Goal: Information Seeking & Learning: Learn about a topic

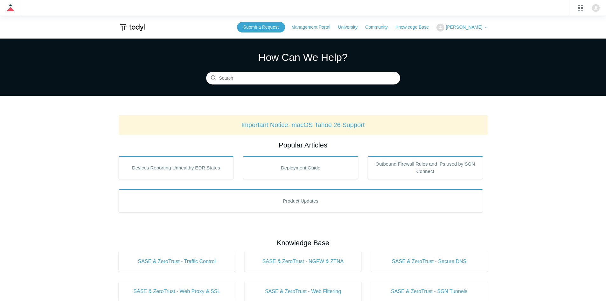
click at [484, 24] on button "[PERSON_NAME]" at bounding box center [462, 28] width 51 height 8
click at [475, 26] on span "[PERSON_NAME]" at bounding box center [464, 27] width 37 height 5
click at [301, 79] on input "Search" at bounding box center [303, 78] width 194 height 13
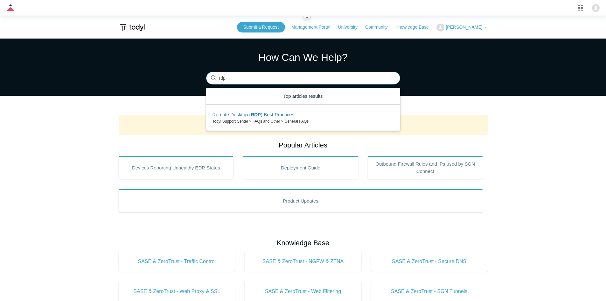
type input "rdp"
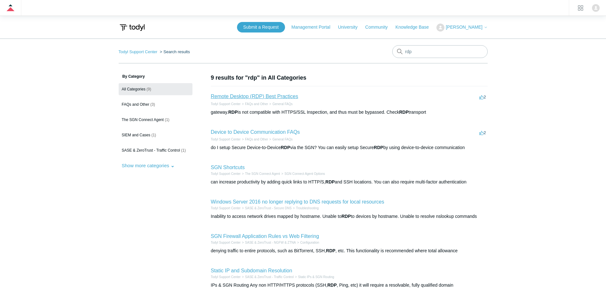
click at [266, 95] on link "Remote Desktop (RDP) Best Practices" at bounding box center [255, 96] width 88 height 5
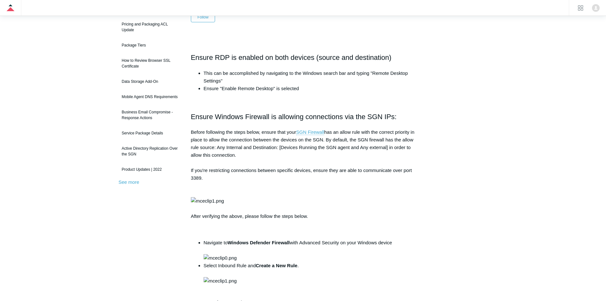
scroll to position [95, 0]
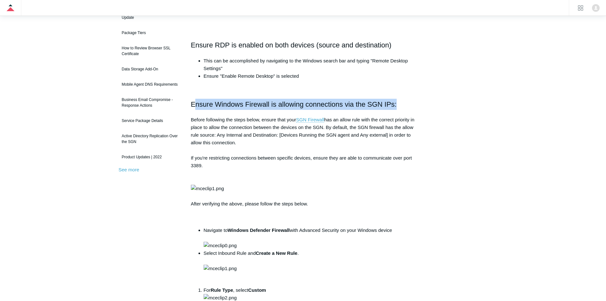
drag, startPoint x: 195, startPoint y: 104, endPoint x: 410, endPoint y: 104, distance: 215.1
click at [410, 104] on h2 "Ensure Windows Firewall is allowing connections via the SGN IPs:" at bounding box center [303, 104] width 225 height 11
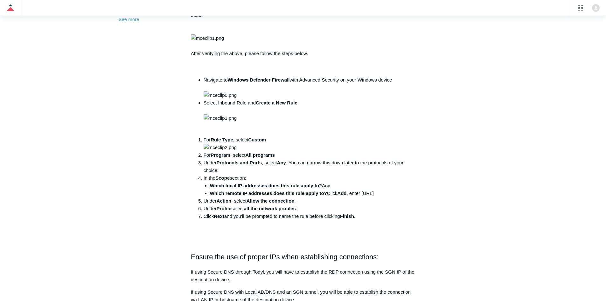
scroll to position [0, 0]
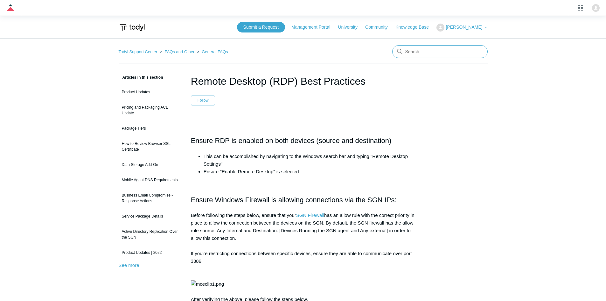
click at [415, 53] on input "Search" at bounding box center [439, 51] width 95 height 13
paste input "Restrict Access to Resources with SGN Firewall"
type input "Restrict Access to Resources with SGN Firewall"
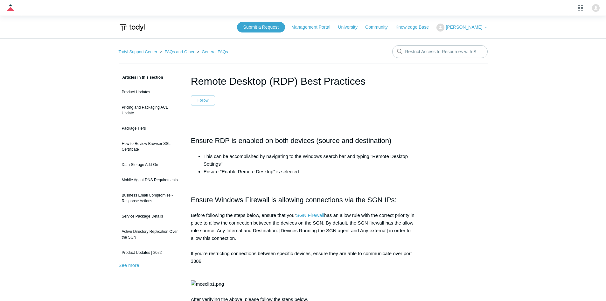
drag, startPoint x: 10, startPoint y: 94, endPoint x: 95, endPoint y: 6, distance: 122.2
click at [431, 53] on input "Search" at bounding box center [439, 51] width 95 height 13
paste input "Restrict Access to Resources with SGN Firewall"
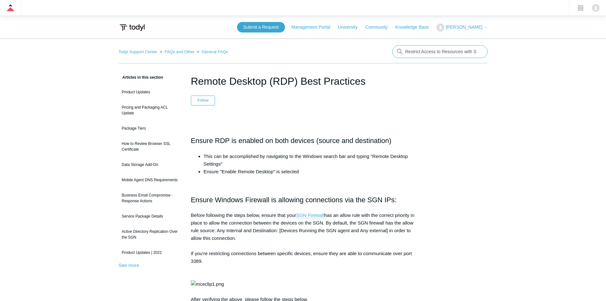
scroll to position [0, 23]
type input "Restrict Access to Resources with SGN Firewall"
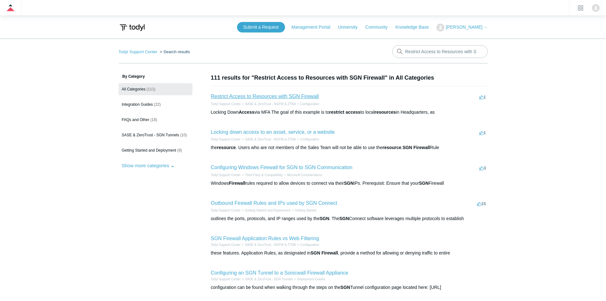
click at [300, 98] on link "Restrict Access to Resources with SGN Firewall" at bounding box center [265, 96] width 108 height 5
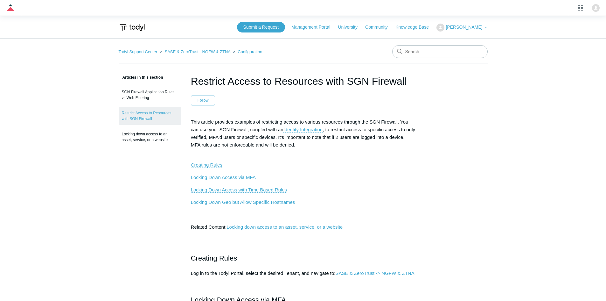
click at [248, 179] on link "Locking Down Access via MFA" at bounding box center [223, 177] width 65 height 6
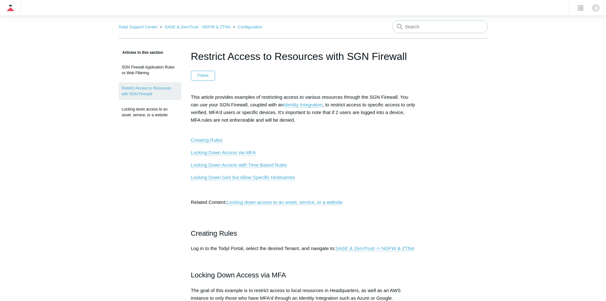
scroll to position [25, 0]
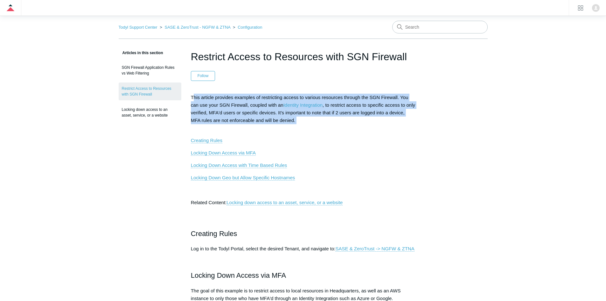
drag, startPoint x: 195, startPoint y: 98, endPoint x: 293, endPoint y: 124, distance: 101.8
click at [293, 124] on p "This article provides examples of restricting access to various resources throu…" at bounding box center [303, 113] width 225 height 38
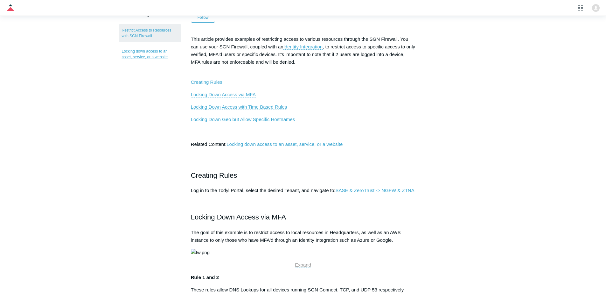
scroll to position [0, 0]
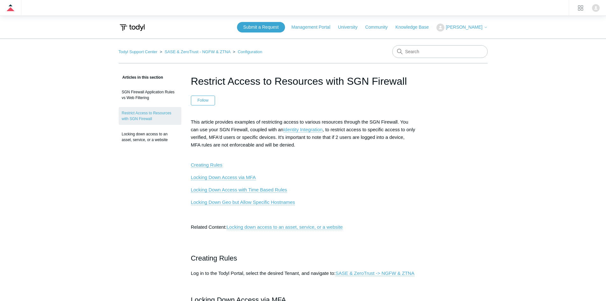
drag, startPoint x: 63, startPoint y: 51, endPoint x: 35, endPoint y: 15, distance: 44.9
